Goal: Information Seeking & Learning: Find specific fact

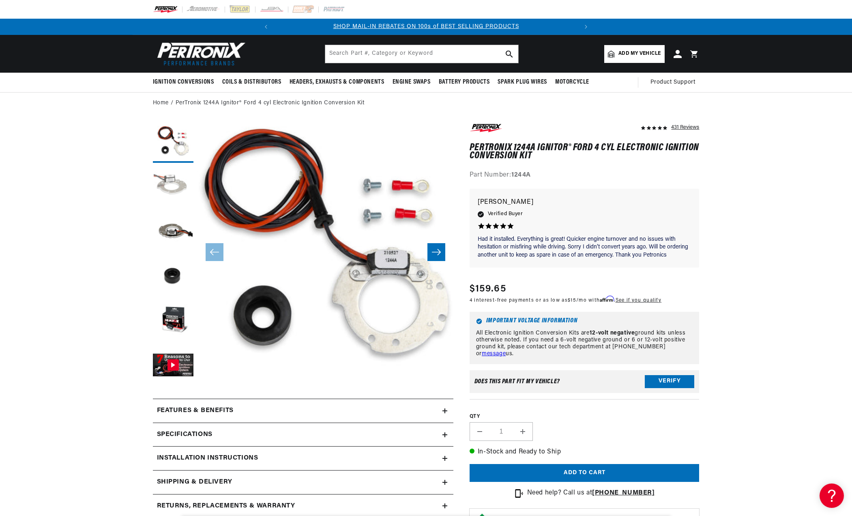
click at [162, 191] on button "Load image 2 in gallery view" at bounding box center [173, 187] width 41 height 41
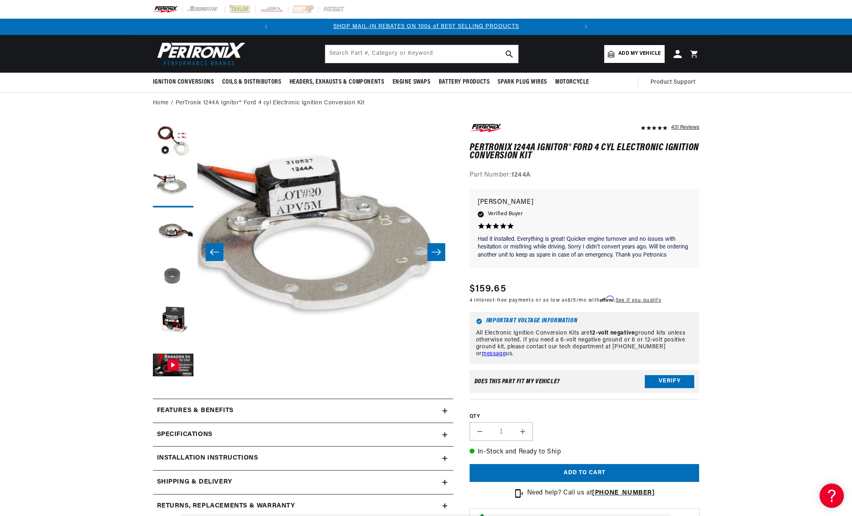
click at [174, 277] on button "Load image 4 in gallery view" at bounding box center [173, 276] width 41 height 41
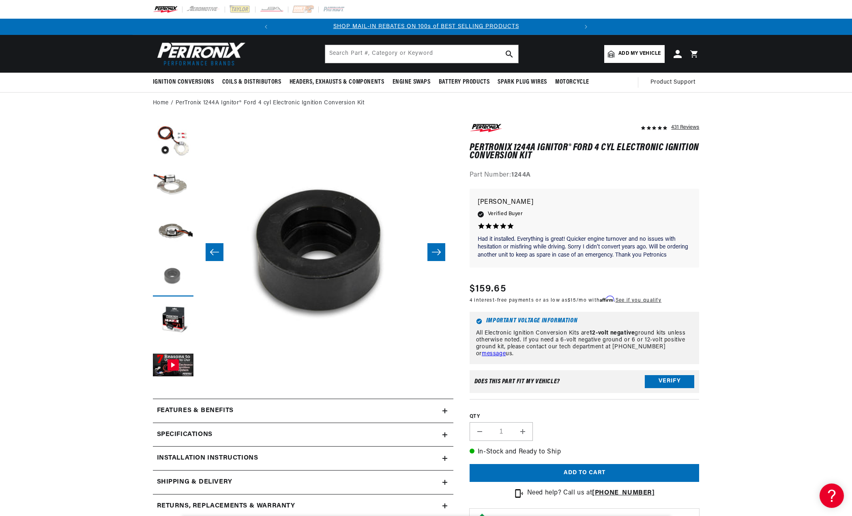
scroll to position [0, 768]
click at [174, 312] on button "Load image 5 in gallery view" at bounding box center [173, 321] width 41 height 41
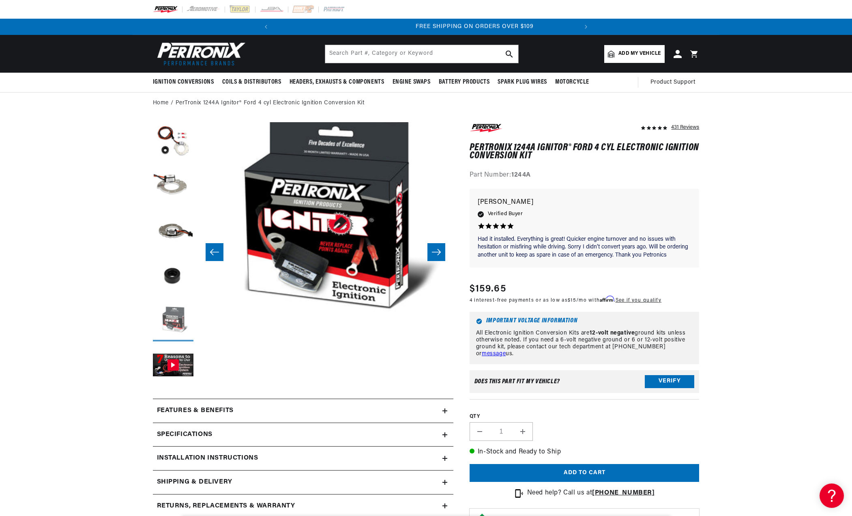
scroll to position [0, 303]
click at [174, 346] on button "Gallery Viewer" at bounding box center [173, 365] width 41 height 41
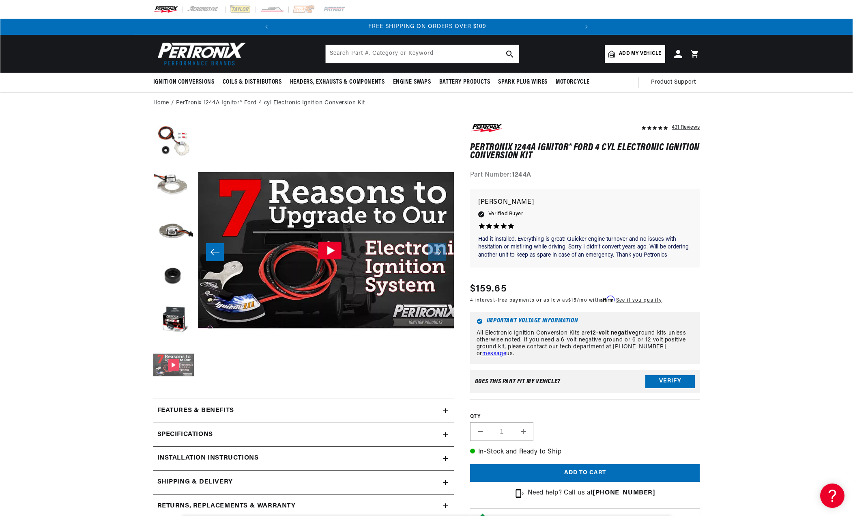
scroll to position [0, 1281]
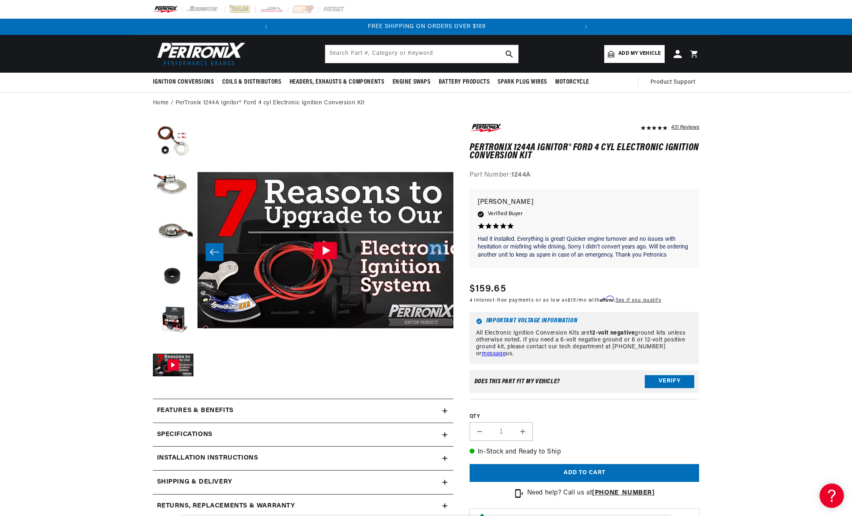
click at [331, 248] on icon "Gallery Viewer" at bounding box center [326, 249] width 24 height 17
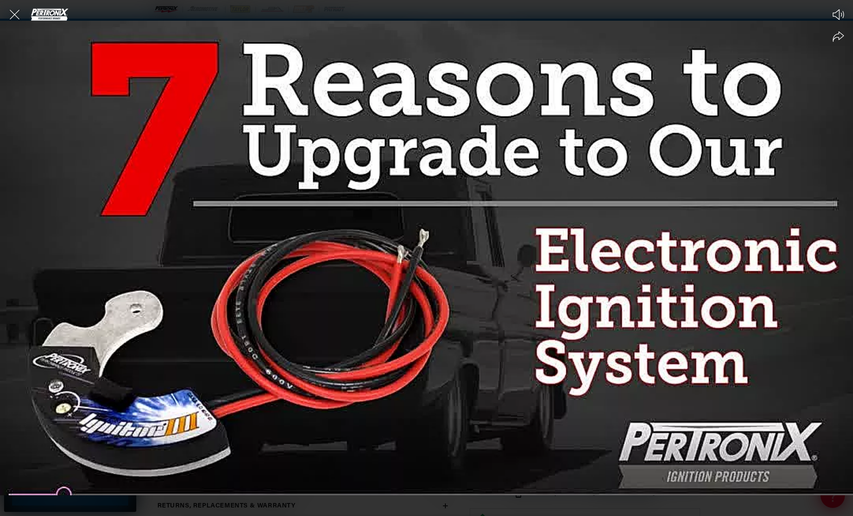
scroll to position [0, 303]
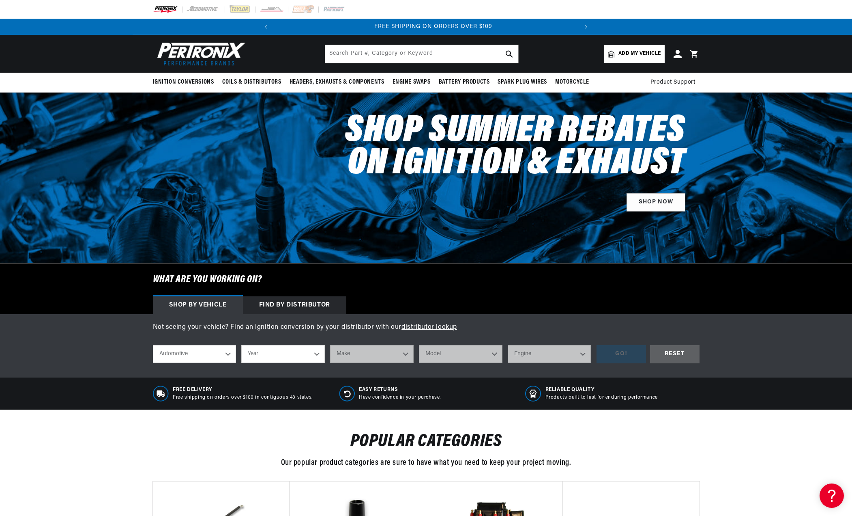
scroll to position [0, 303]
click at [230, 351] on select "Automotive Agricultural Industrial Marine Motorcycle" at bounding box center [195, 354] width 84 height 18
click at [153, 345] on select "Automotive Agricultural Industrial Marine Motorcycle" at bounding box center [195, 354] width 84 height 18
click at [320, 355] on select "Year 1970 1965 1964 1960 1959 1958 1957 1939 1938 1937" at bounding box center [283, 354] width 84 height 18
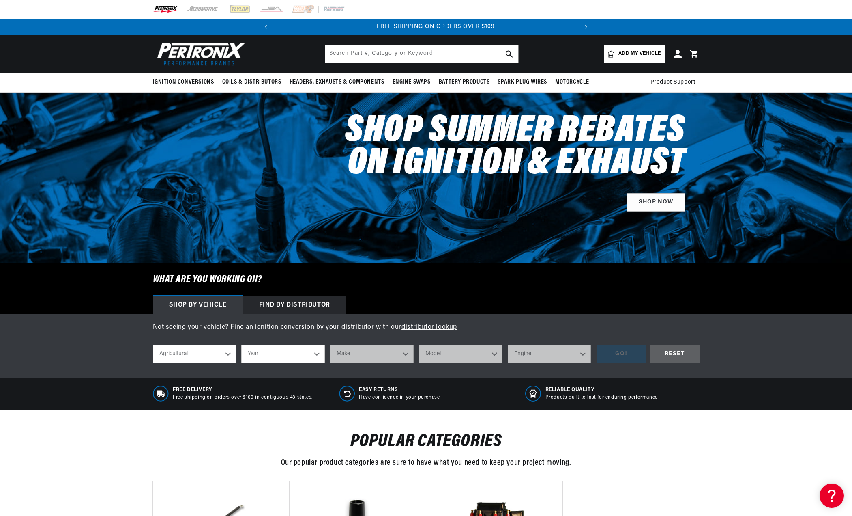
scroll to position [0, 303]
click at [226, 353] on select "Automotive Agricultural Industrial Marine Motorcycle" at bounding box center [195, 354] width 84 height 18
click at [153, 345] on select "Automotive Agricultural Industrial Marine Motorcycle" at bounding box center [195, 354] width 84 height 18
select select "Industrial"
click at [318, 355] on select "Year 1990 1986 1984 1983 1982 1981 1980 1979 1978 1977 1976 1975 1974 1973 1972…" at bounding box center [283, 354] width 84 height 18
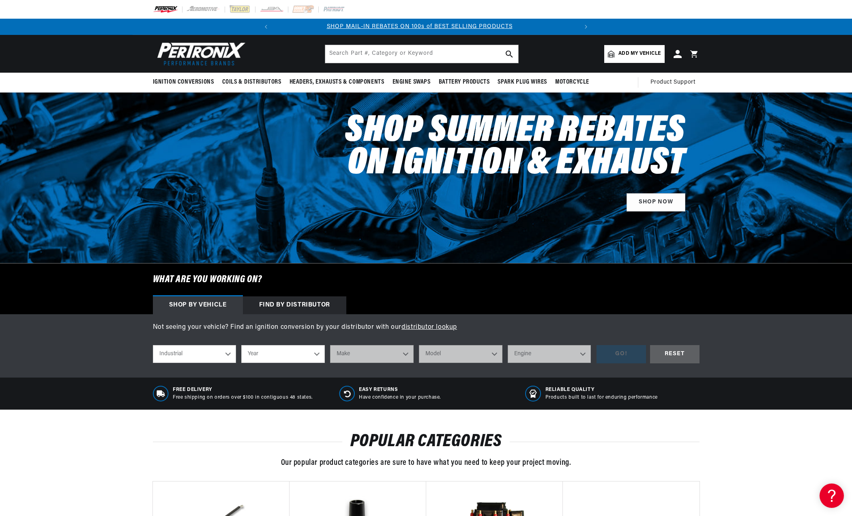
scroll to position [0, 0]
select select "1986"
click at [241, 345] on select "Year 1990 1986 1984 1983 1982 1981 1980 1979 1978 1977 1976 1975 1974 1973 1972…" at bounding box center [283, 354] width 84 height 18
select select "1986"
click at [405, 352] on select "Make Ford" at bounding box center [372, 354] width 84 height 18
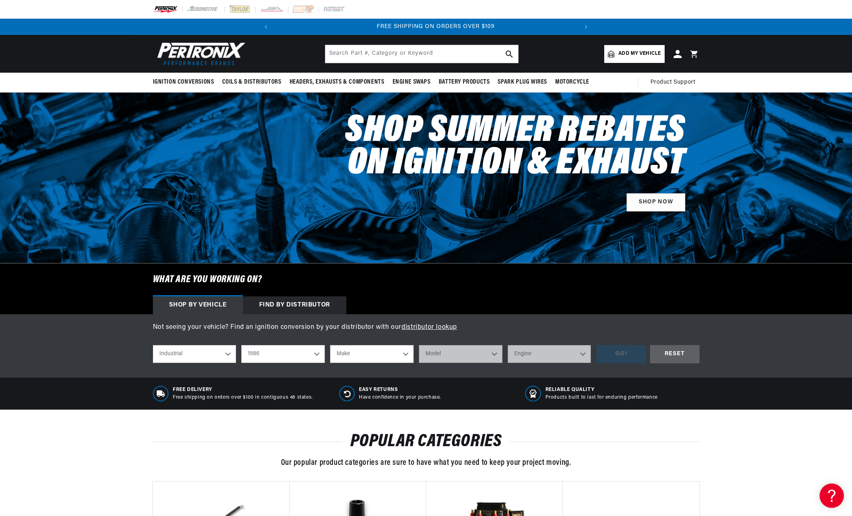
select select "Ford"
click at [330, 345] on select "Make Ford" at bounding box center [372, 354] width 84 height 18
select select "Ford"
click at [494, 354] on select "Model 460 engine" at bounding box center [461, 354] width 84 height 18
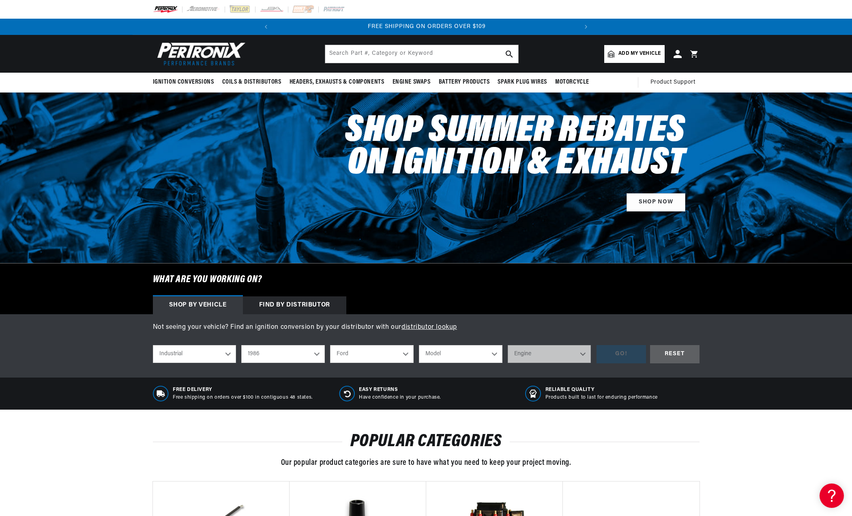
click at [495, 354] on select "Model 460 engine" at bounding box center [461, 354] width 84 height 18
click at [230, 351] on select "Automotive Agricultural Industrial Marine Motorcycle" at bounding box center [195, 354] width 84 height 18
click at [153, 345] on select "Automotive Agricultural Industrial Marine Motorcycle" at bounding box center [195, 354] width 84 height 18
select select "Agricultural"
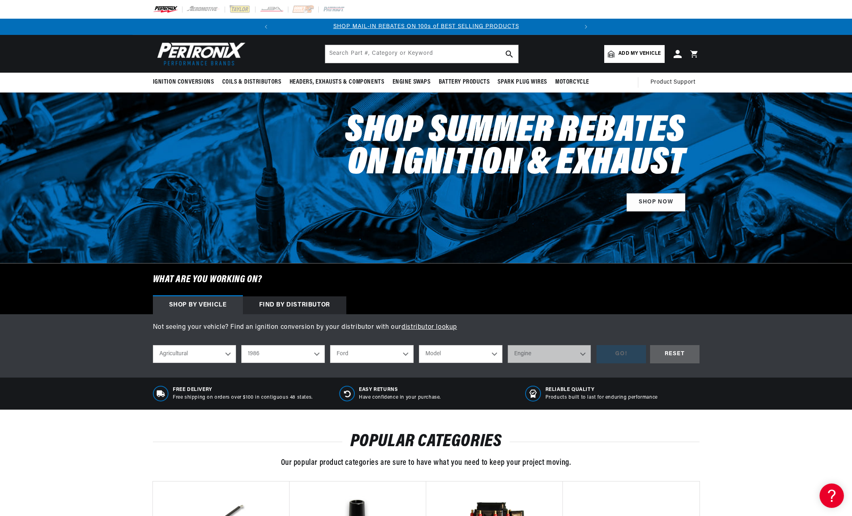
select select "Year"
select select "Make"
click at [316, 353] on select "Year 1970 1965 1964 1960 1959 1958 1957 1939 1938 1937" at bounding box center [283, 354] width 84 height 18
select select "1970"
click at [241, 345] on select "Year 1970 1965 1964 1960 1959 1958 1957 1939 1938 1937" at bounding box center [283, 354] width 84 height 18
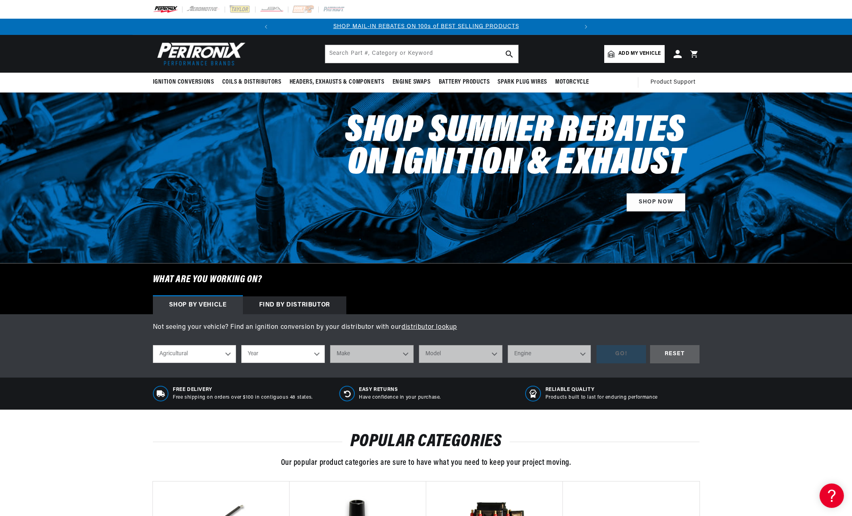
select select "1970"
click at [408, 355] on select "Make International Harvester" at bounding box center [372, 354] width 84 height 18
click at [432, 326] on link "distributor lookup" at bounding box center [430, 327] width 56 height 6
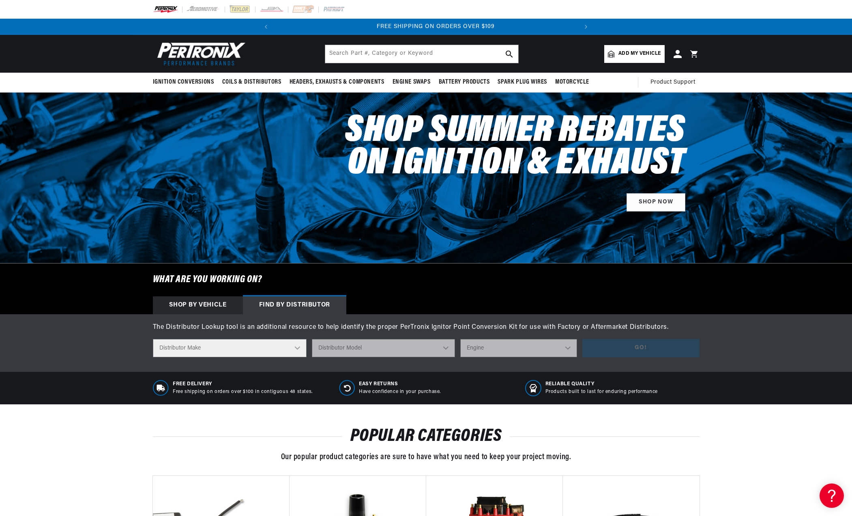
scroll to position [0, 303]
click at [298, 347] on select "Distributor Make Accel Aldon Autolite Bosch Century Chrysler Clark Colt Contine…" at bounding box center [230, 348] width 154 height 18
click at [298, 346] on select "Distributor Make Accel Aldon Autolite Bosch Century Chrysler Clark Colt Contine…" at bounding box center [230, 348] width 154 height 18
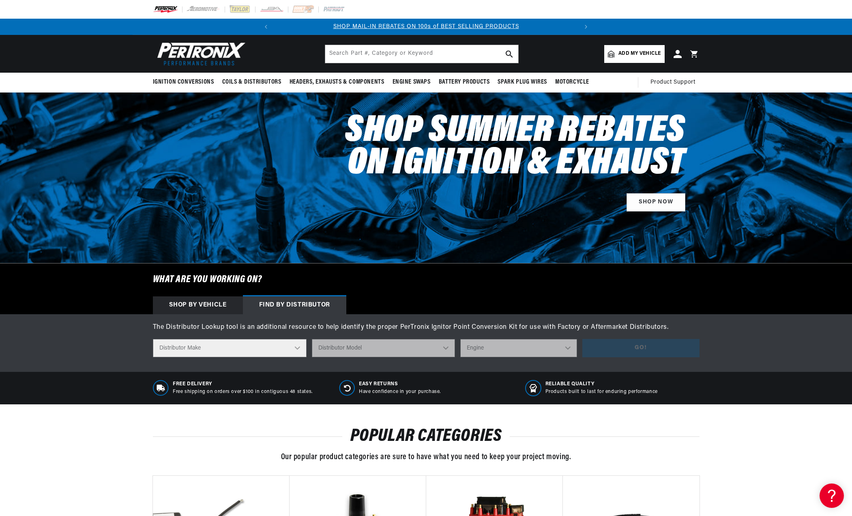
click at [296, 349] on select "Distributor Make Accel Aldon Autolite Bosch Century Chrysler Clark Colt Contine…" at bounding box center [230, 348] width 154 height 18
select select "Bosch"
click at [153, 339] on select "Distributor Make Accel Aldon Autolite Bosch Century Chrysler Clark Colt Contine…" at bounding box center [230, 348] width 154 height 18
click at [381, 349] on select "Distributor Model 022-905-205AA 0-231-020-019 0-231-037-031 0-231-060-023 0-231…" at bounding box center [384, 348] width 148 height 18
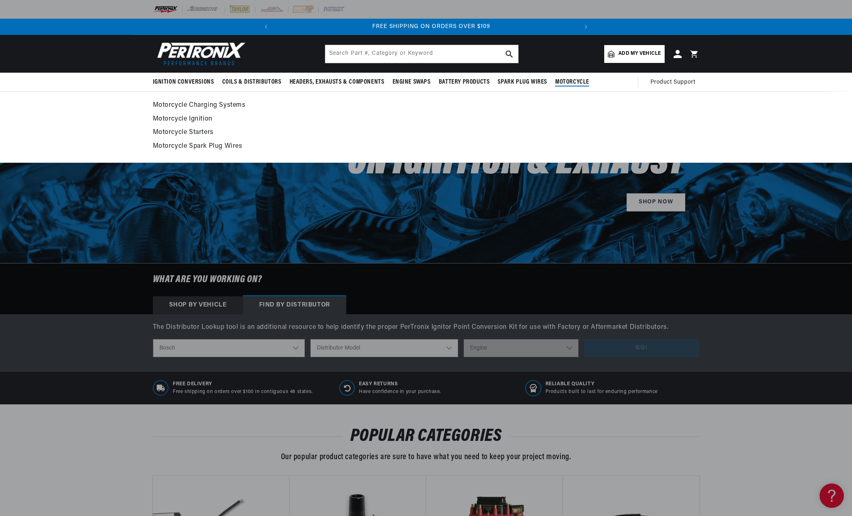
scroll to position [0, 303]
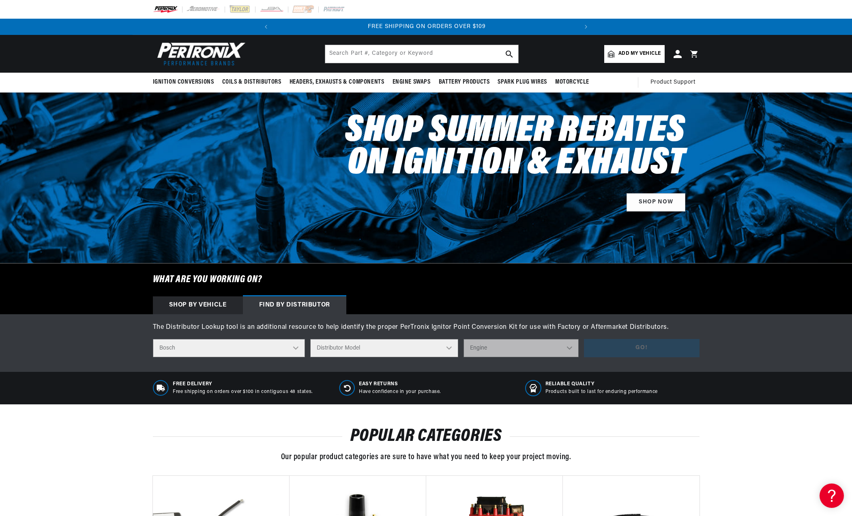
click at [444, 346] on select "Distributor Model 022-905-205AA 0-231-020-019 0-231-037-031 0-231-060-023 0-231…" at bounding box center [384, 348] width 148 height 18
click at [373, 346] on select "Distributor Model 022-905-205AA 0-231-020-019 0-231-037-031 0-231-060-023 0-231…" at bounding box center [384, 348] width 148 height 18
click at [450, 350] on select "Distributor Model 022-905-205AA 0-231-020-019 0-231-037-031 0-231-060-023 0-231…" at bounding box center [384, 348] width 148 height 18
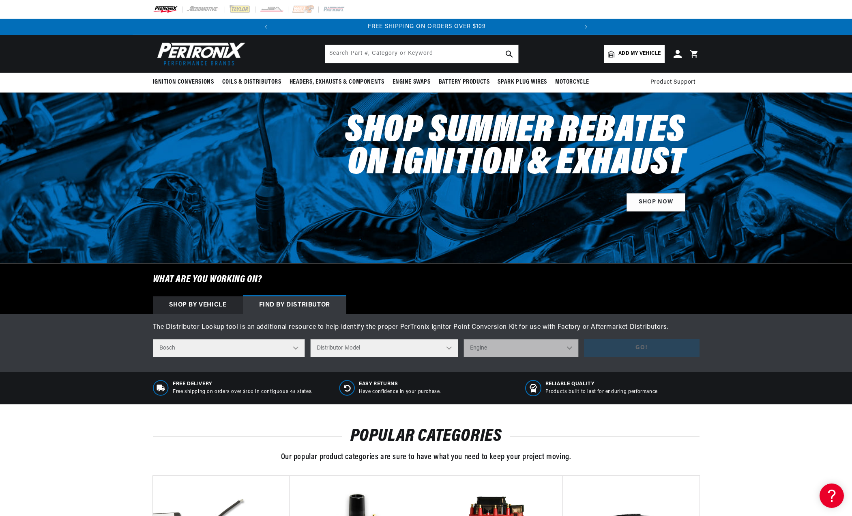
click at [448, 346] on select "Distributor Model 022-905-205AA 0-231-020-019 0-231-037-031 0-231-060-023 0-231…" at bounding box center [384, 348] width 148 height 18
select select "0-231-170-128"
click at [312, 339] on select "Distributor Model 022-905-205AA 0-231-020-019 0-231-037-031 0-231-060-023 0-231…" at bounding box center [384, 348] width 148 height 18
click at [570, 345] on select "Engine 0" at bounding box center [521, 348] width 115 height 18
select select "0"
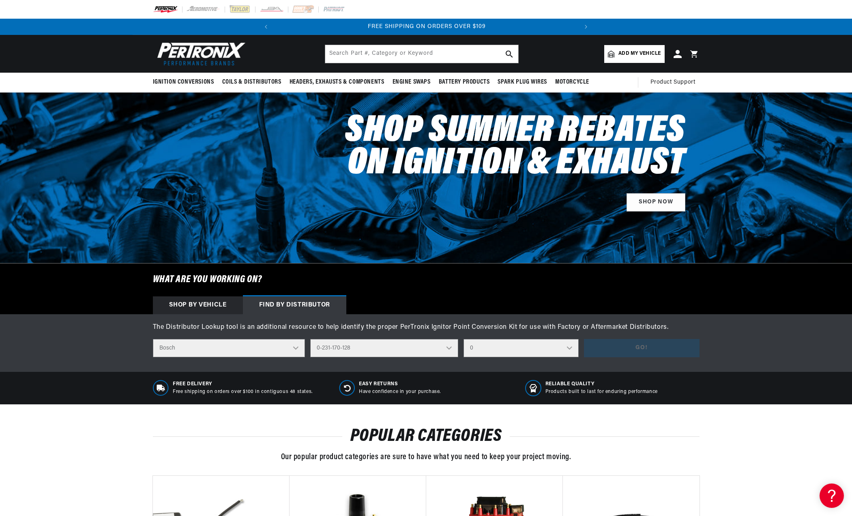
click at [464, 339] on select "Engine 0" at bounding box center [521, 348] width 115 height 18
click at [626, 349] on button "Go!" at bounding box center [642, 348] width 116 height 18
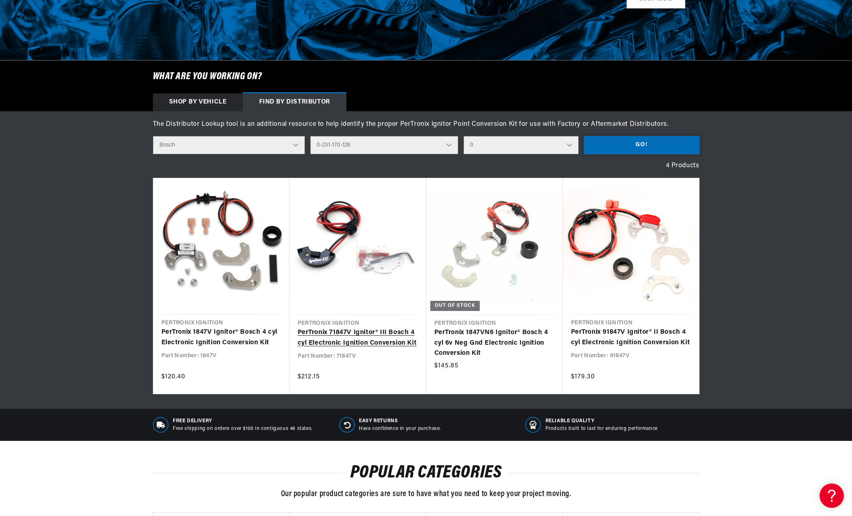
scroll to position [0, 303]
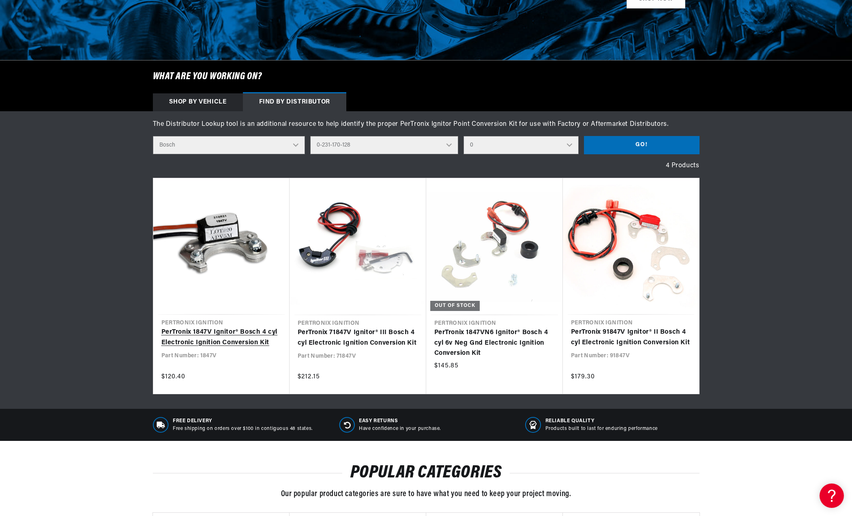
click at [198, 347] on link "PerTronix 1847V Ignitor® Bosch 4 cyl Electronic Ignition Conversion Kit" at bounding box center [221, 337] width 120 height 21
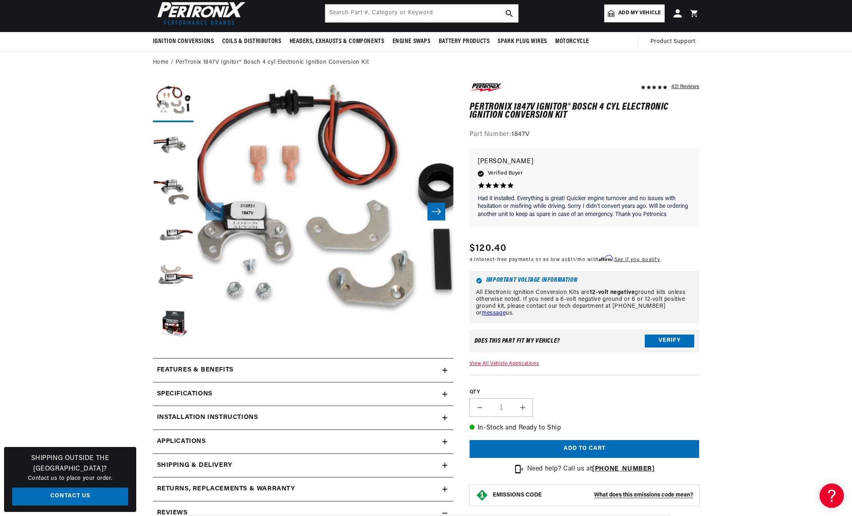
click at [436, 212] on icon "Slide right" at bounding box center [437, 211] width 10 height 8
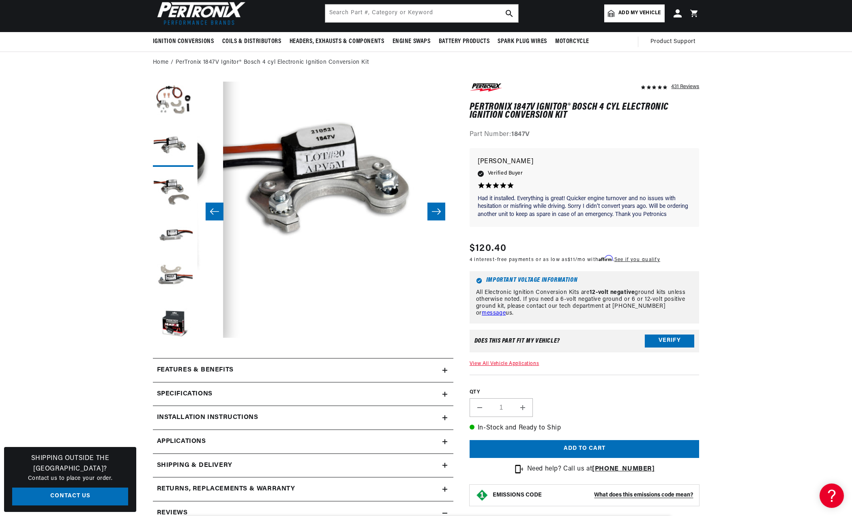
scroll to position [26, 256]
click at [444, 442] on icon at bounding box center [445, 441] width 5 height 5
